Goal: Feedback & Contribution: Submit feedback/report problem

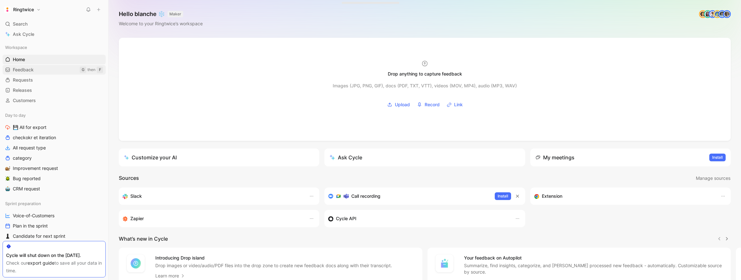
click at [22, 68] on span "Feedback" at bounding box center [23, 70] width 21 height 6
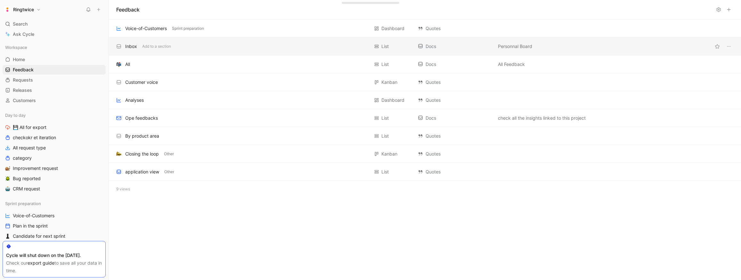
click at [129, 47] on div "Inbox" at bounding box center [131, 47] width 12 height 8
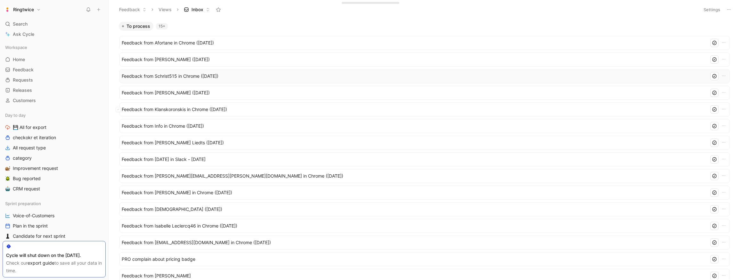
scroll to position [86, 0]
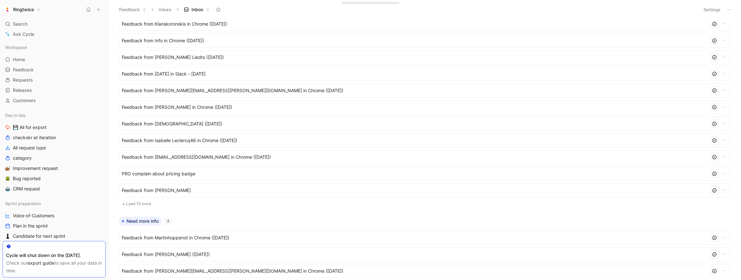
click at [146, 203] on button "Load 15 more" at bounding box center [425, 204] width 611 height 8
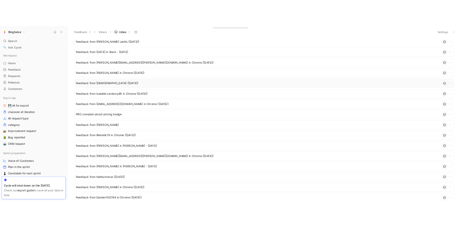
scroll to position [0, 0]
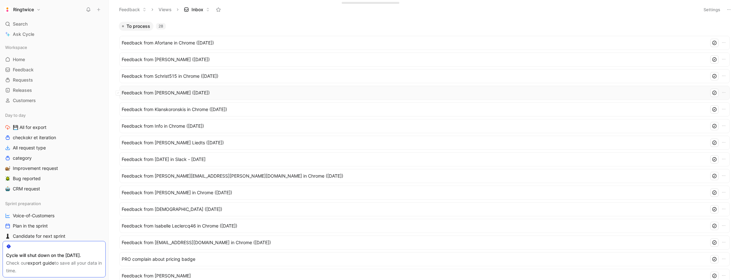
click at [173, 95] on span "Feedback from [PERSON_NAME] ([DATE])" at bounding box center [414, 93] width 585 height 8
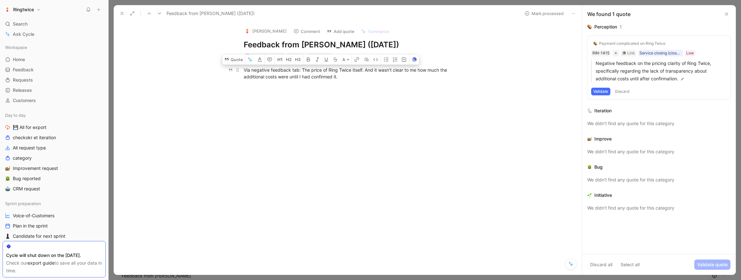
drag, startPoint x: 302, startPoint y: 70, endPoint x: 350, endPoint y: 81, distance: 49.7
click at [350, 81] on p "Via negative feedback tab: The price of Ring Twice itself. And it wasn't clear …" at bounding box center [355, 73] width 246 height 17
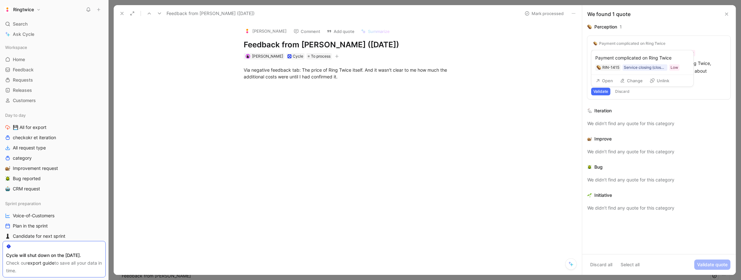
click at [611, 79] on button "Open" at bounding box center [604, 80] width 23 height 9
click at [357, 80] on div "Via negative feedback tab: The price of Ring Twice itself. And it wasn't clear …" at bounding box center [355, 73] width 222 height 13
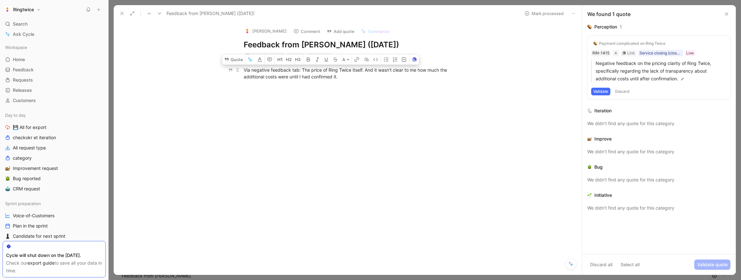
drag, startPoint x: 359, startPoint y: 78, endPoint x: 275, endPoint y: 69, distance: 84.7
click at [303, 70] on div "Via negative feedback tab: The price of Ring Twice itself. And it wasn't clear …" at bounding box center [355, 73] width 222 height 13
click at [233, 59] on button "Quote" at bounding box center [233, 59] width 23 height 10
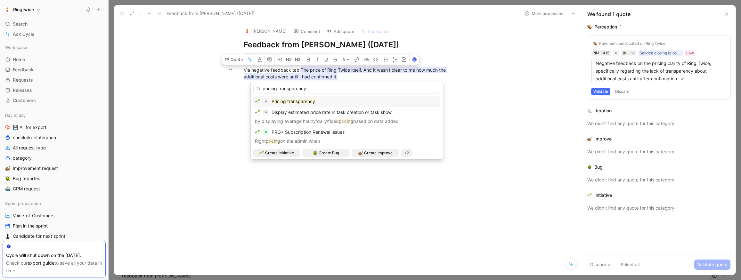
type input "pricing transparency"
click at [280, 103] on mark "Pricing transparency" at bounding box center [294, 101] width 44 height 5
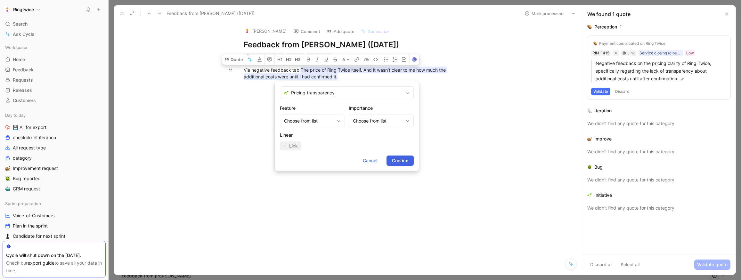
click at [394, 159] on span "Confirm" at bounding box center [400, 161] width 16 height 8
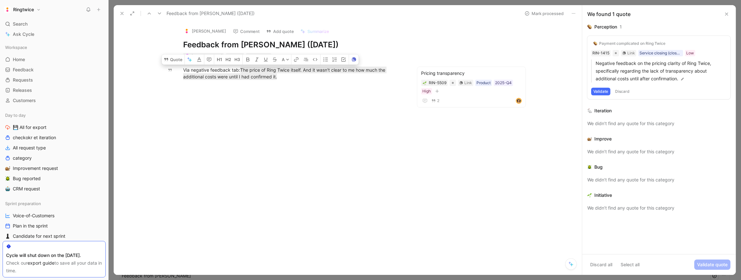
click at [289, 132] on div at bounding box center [294, 129] width 334 height 84
click at [251, 54] on span "To process" at bounding box center [261, 56] width 20 height 6
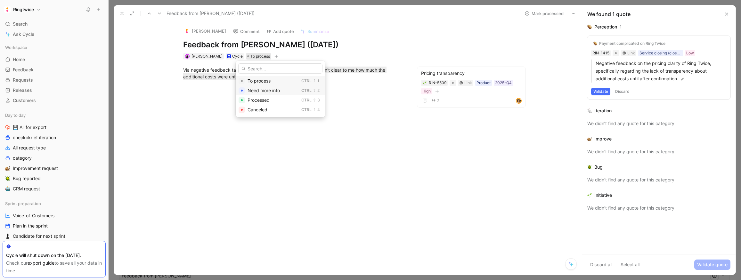
drag, startPoint x: 263, startPoint y: 101, endPoint x: 247, endPoint y: 91, distance: 18.1
click at [262, 101] on span "Processed" at bounding box center [259, 99] width 22 height 5
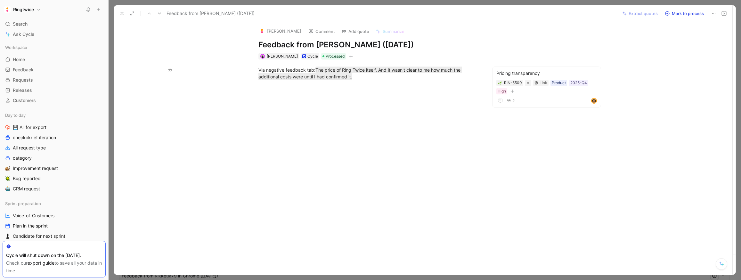
click at [160, 12] on icon at bounding box center [159, 13] width 5 height 5
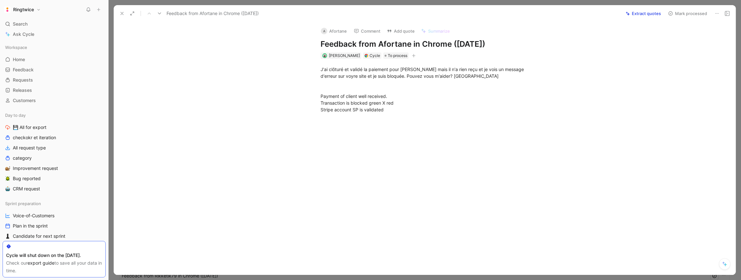
click at [160, 12] on icon at bounding box center [159, 13] width 5 height 5
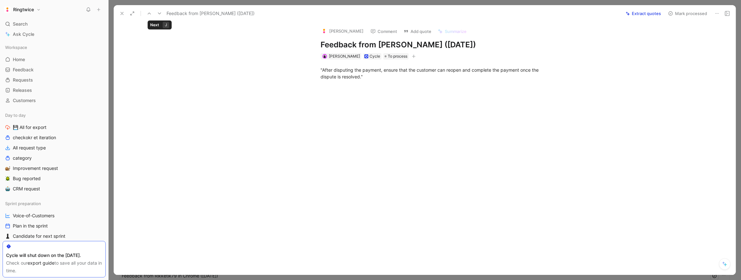
click at [159, 13] on icon at bounding box center [159, 13] width 5 height 5
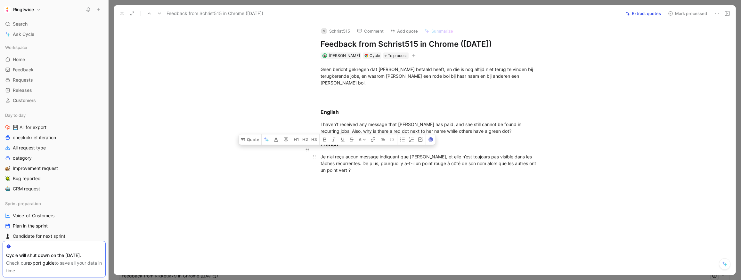
drag, startPoint x: 348, startPoint y: 150, endPoint x: 529, endPoint y: 161, distance: 181.3
click at [529, 161] on div "Je n’ai reçu aucun message indiquant que [PERSON_NAME], et elle n’est toujours …" at bounding box center [432, 166] width 222 height 27
click at [509, 164] on div "Je n’ai reçu aucun message indiquant que [PERSON_NAME], et elle n’est toujours …" at bounding box center [432, 166] width 222 height 27
click at [158, 12] on icon at bounding box center [159, 13] width 5 height 5
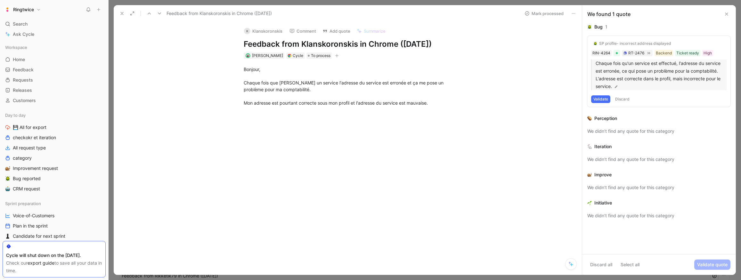
click at [620, 65] on p "Chaque fois qu'un service est effectué, l'adresse du service est erronée, ce qu…" at bounding box center [661, 75] width 131 height 31
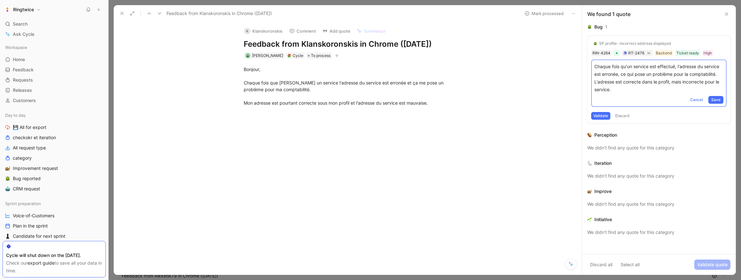
click at [627, 30] on div "Bug 1" at bounding box center [659, 27] width 143 height 8
click at [631, 32] on div "Bug 1 SP profile- incorrect address displayed RIN-4264 RT-2476 Backend Ticket r…" at bounding box center [659, 76] width 143 height 106
click at [388, 171] on div at bounding box center [354, 155] width 455 height 84
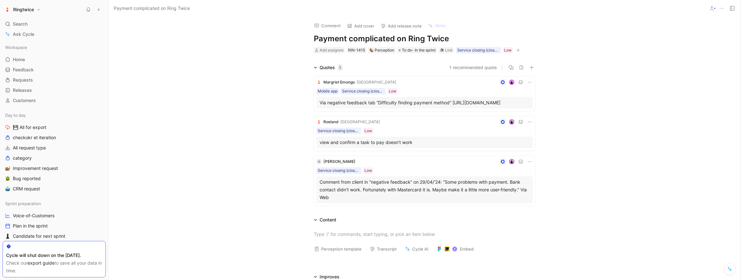
drag, startPoint x: 31, startPoint y: 21, endPoint x: 53, endPoint y: 4, distance: 28.0
click at [31, 21] on div "Search ⌘ K" at bounding box center [54, 24] width 103 height 10
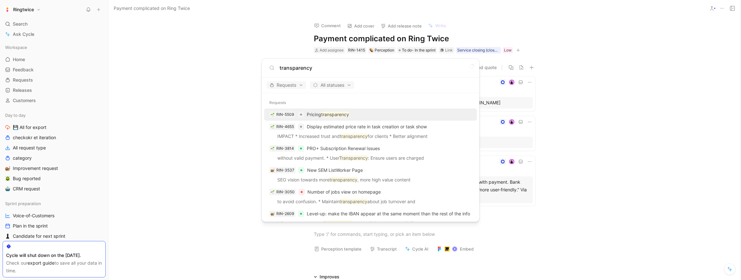
type input "transparency"
